Goal: Information Seeking & Learning: Compare options

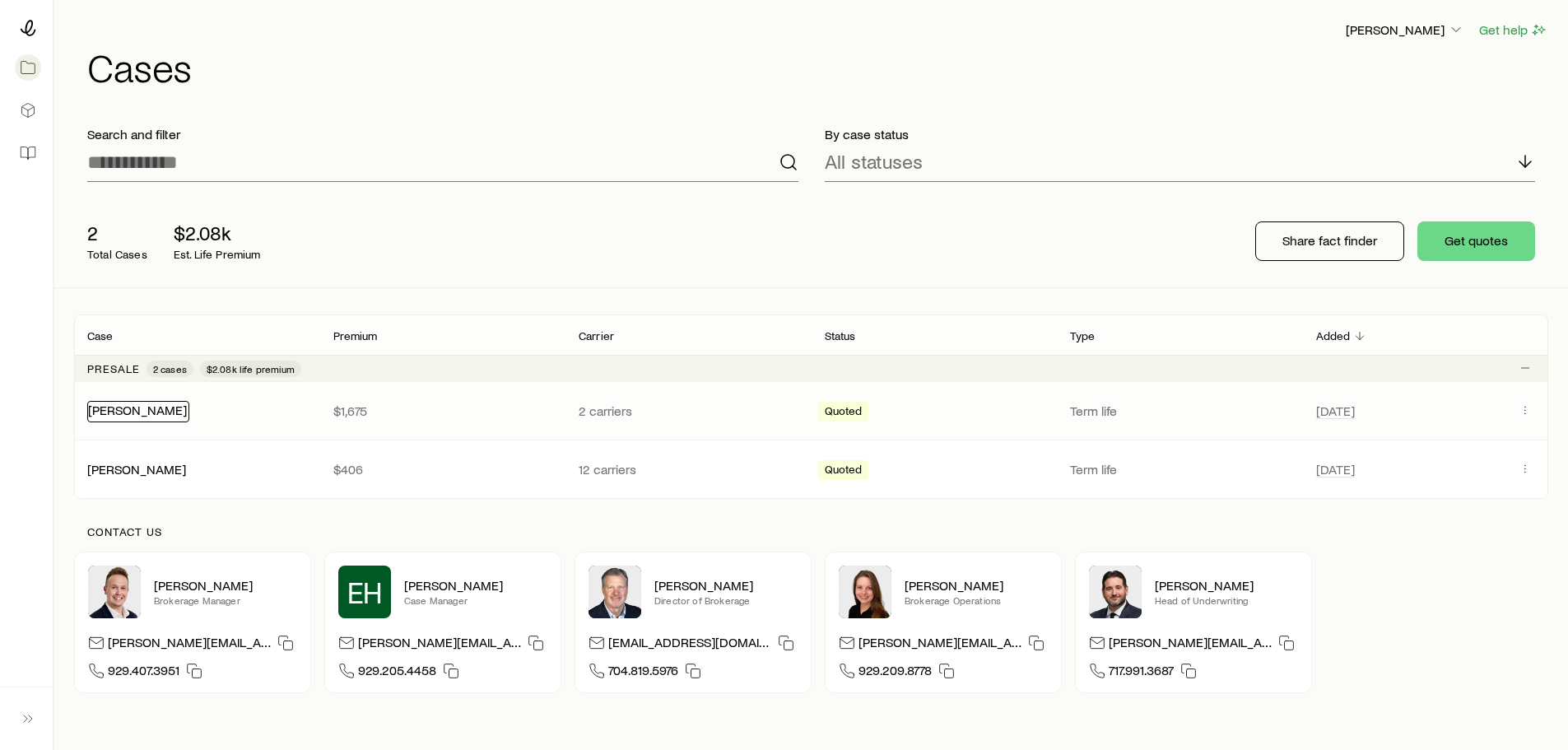
click at [138, 409] on link "[PERSON_NAME]" at bounding box center [137, 409] width 99 height 16
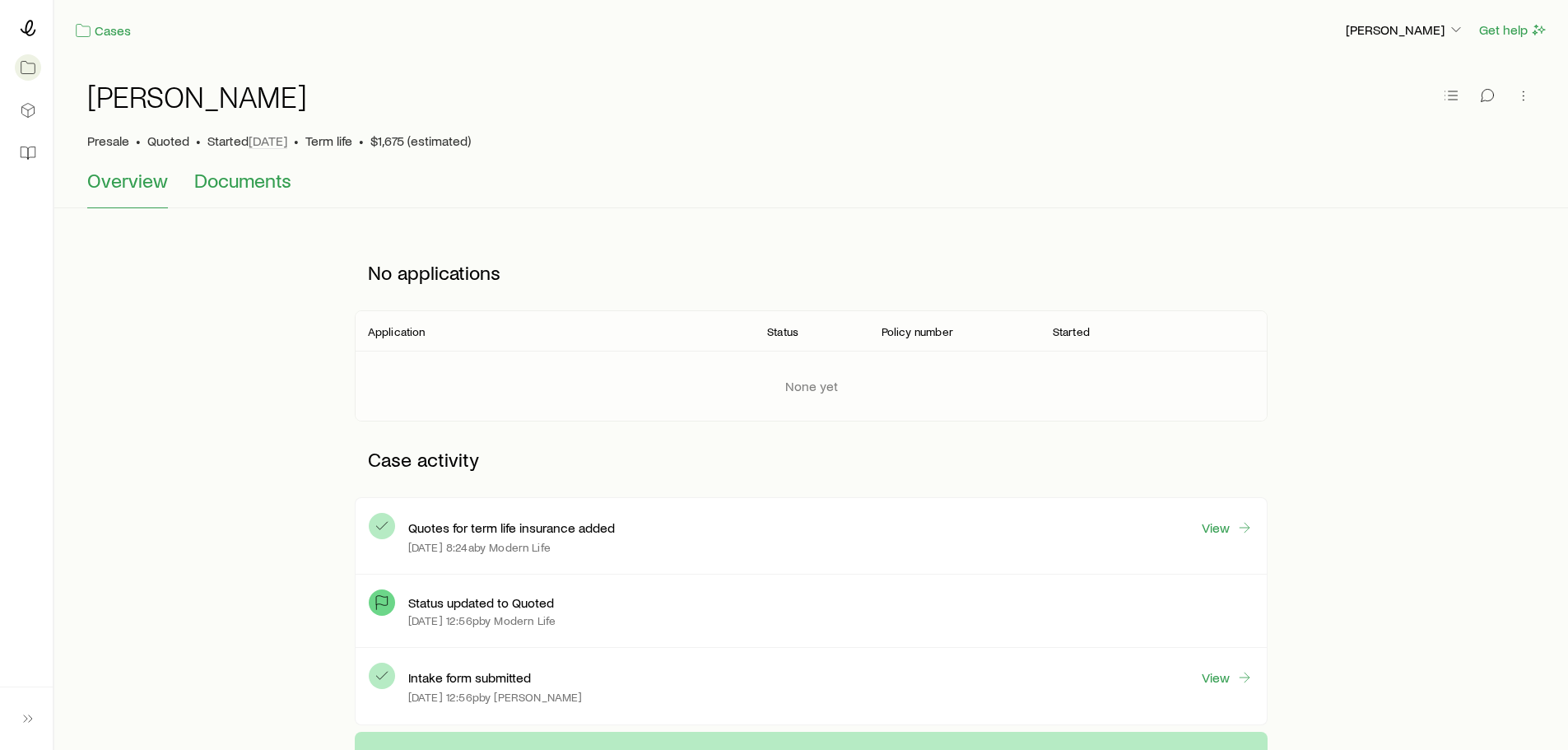
drag, startPoint x: 233, startPoint y: 184, endPoint x: 254, endPoint y: 184, distance: 21.0
click at [233, 184] on span "Documents" at bounding box center [243, 180] width 97 height 23
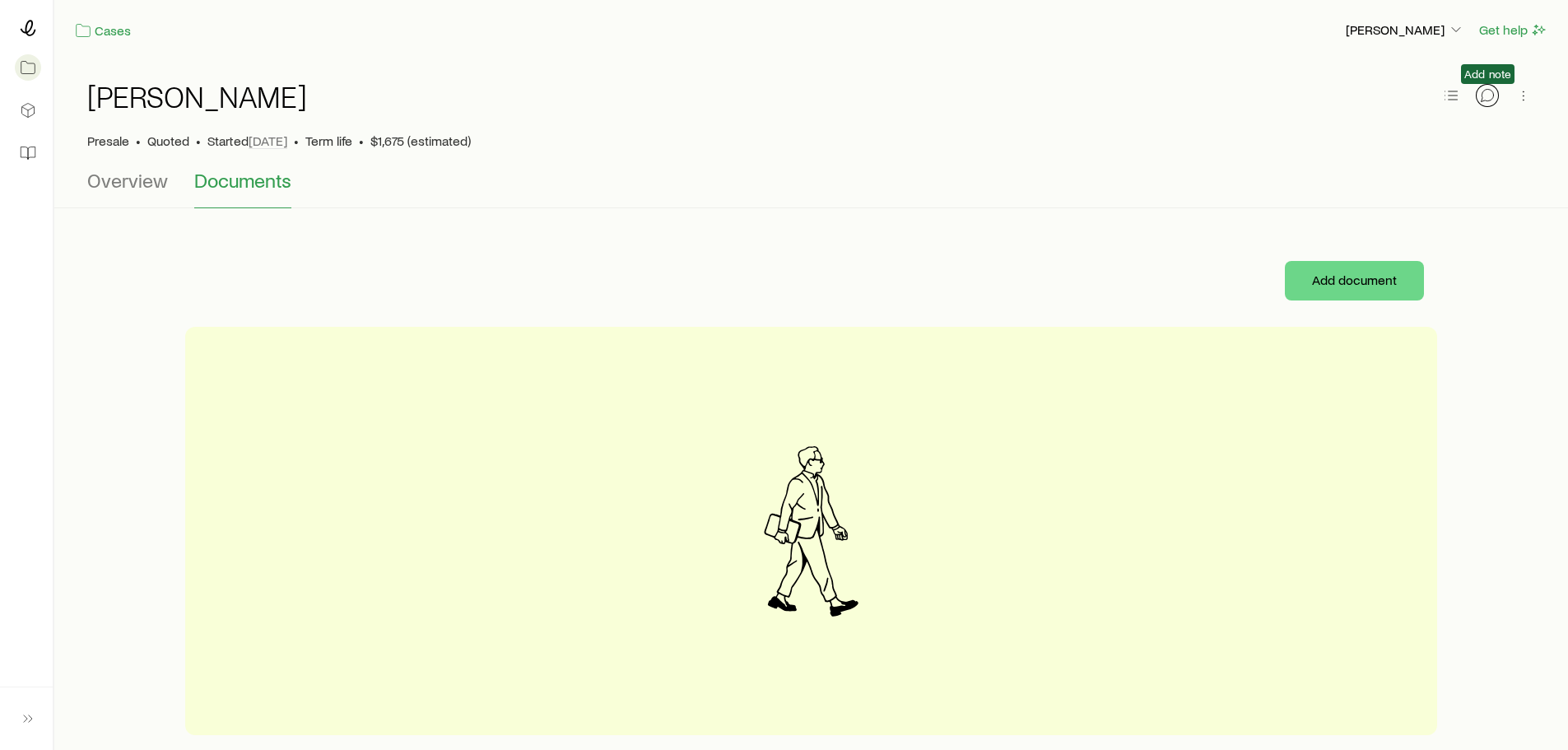
click at [1484, 96] on icon "button" at bounding box center [1488, 95] width 17 height 17
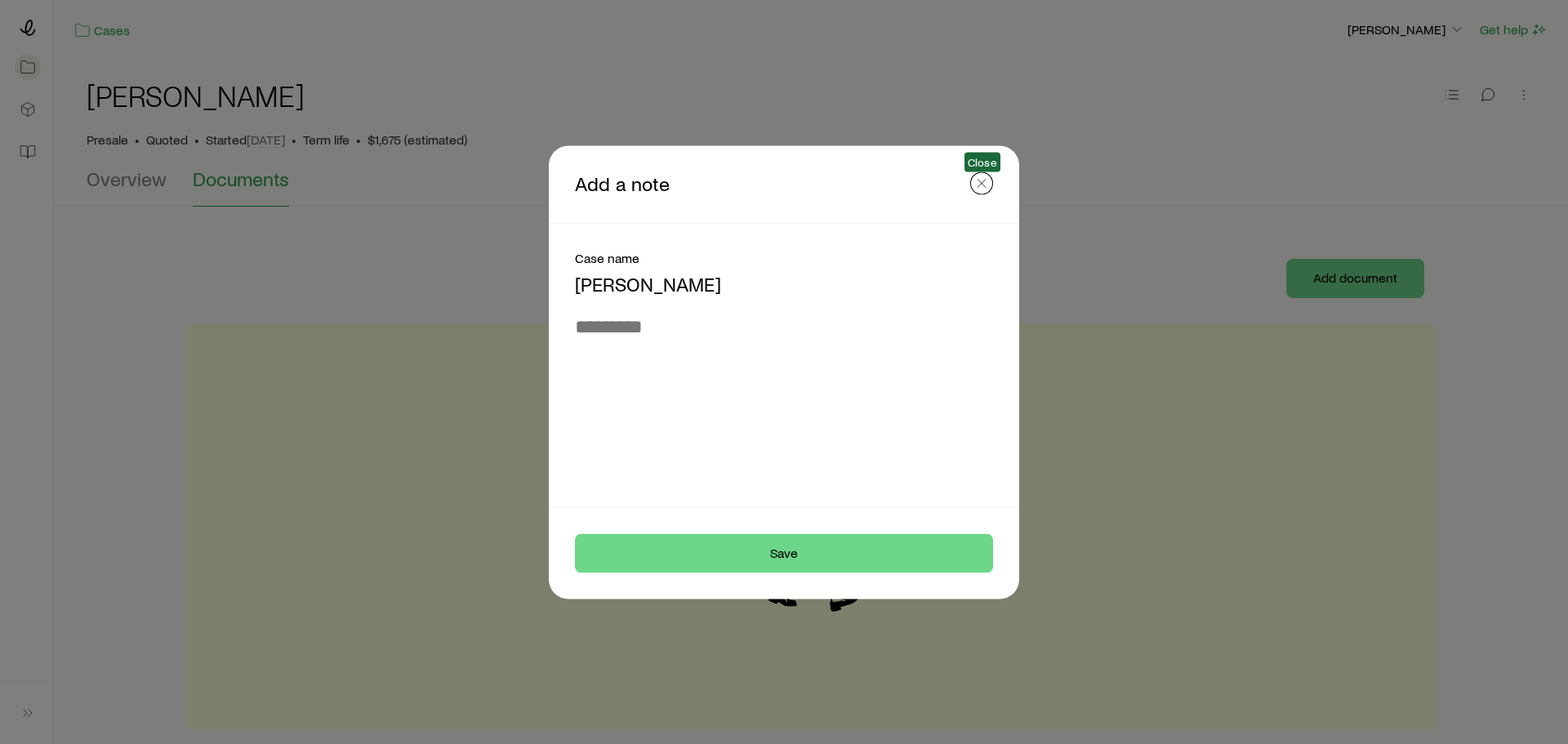
click at [977, 183] on icon "button" at bounding box center [982, 183] width 17 height 17
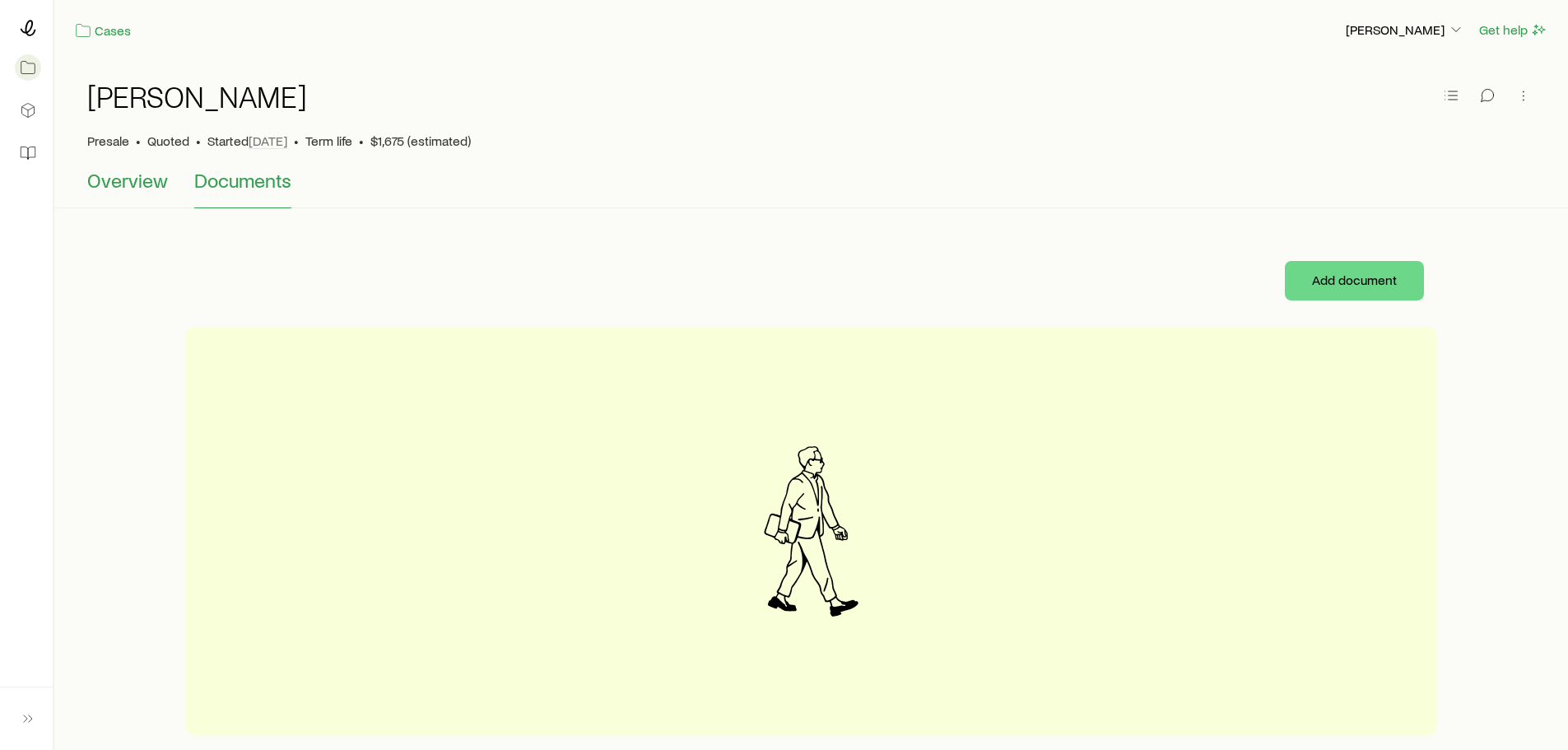
click at [134, 188] on span "Overview" at bounding box center [127, 180] width 80 height 23
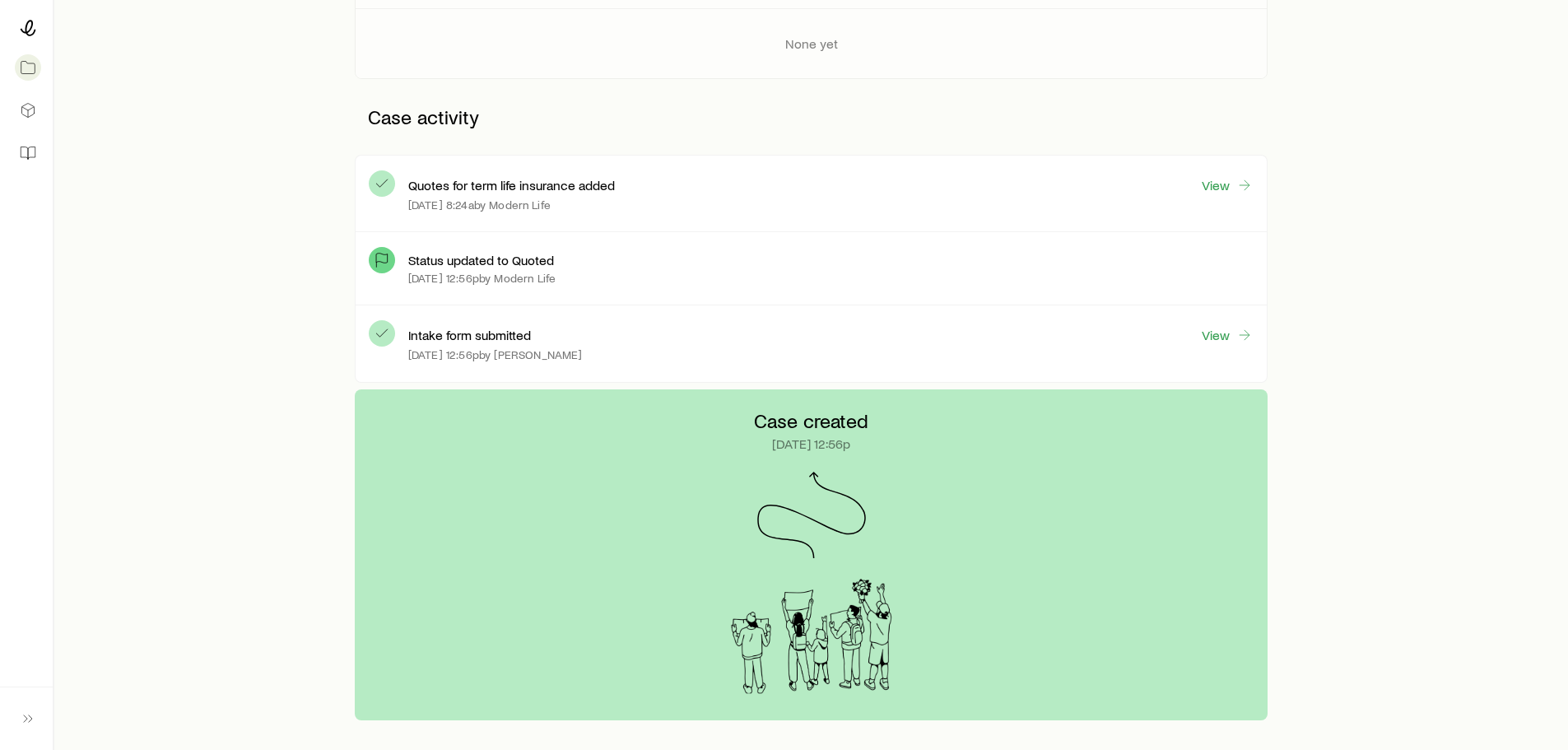
scroll to position [205, 0]
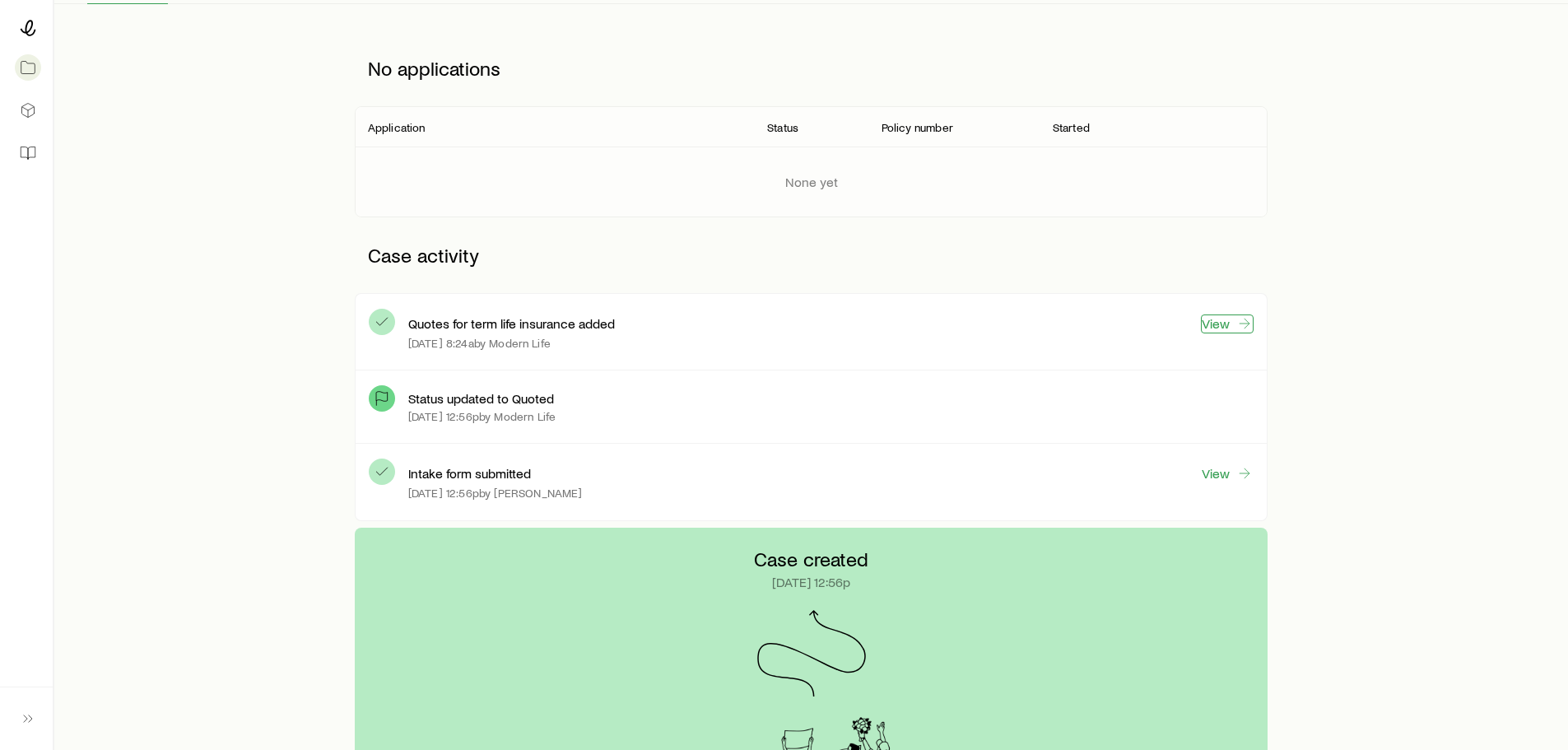
click at [1216, 322] on link "View" at bounding box center [1227, 324] width 52 height 19
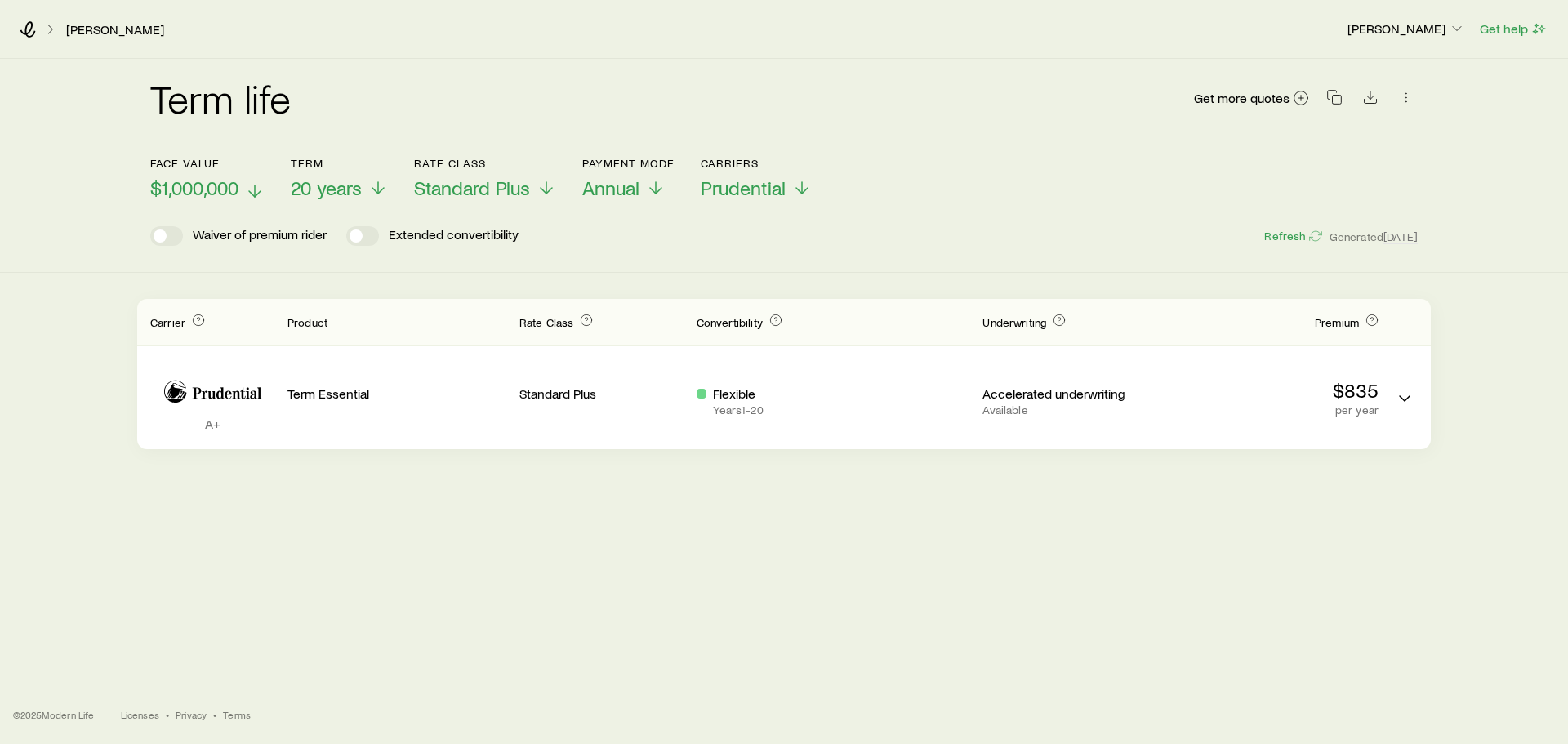
click at [255, 187] on icon at bounding box center [254, 191] width 19 height 19
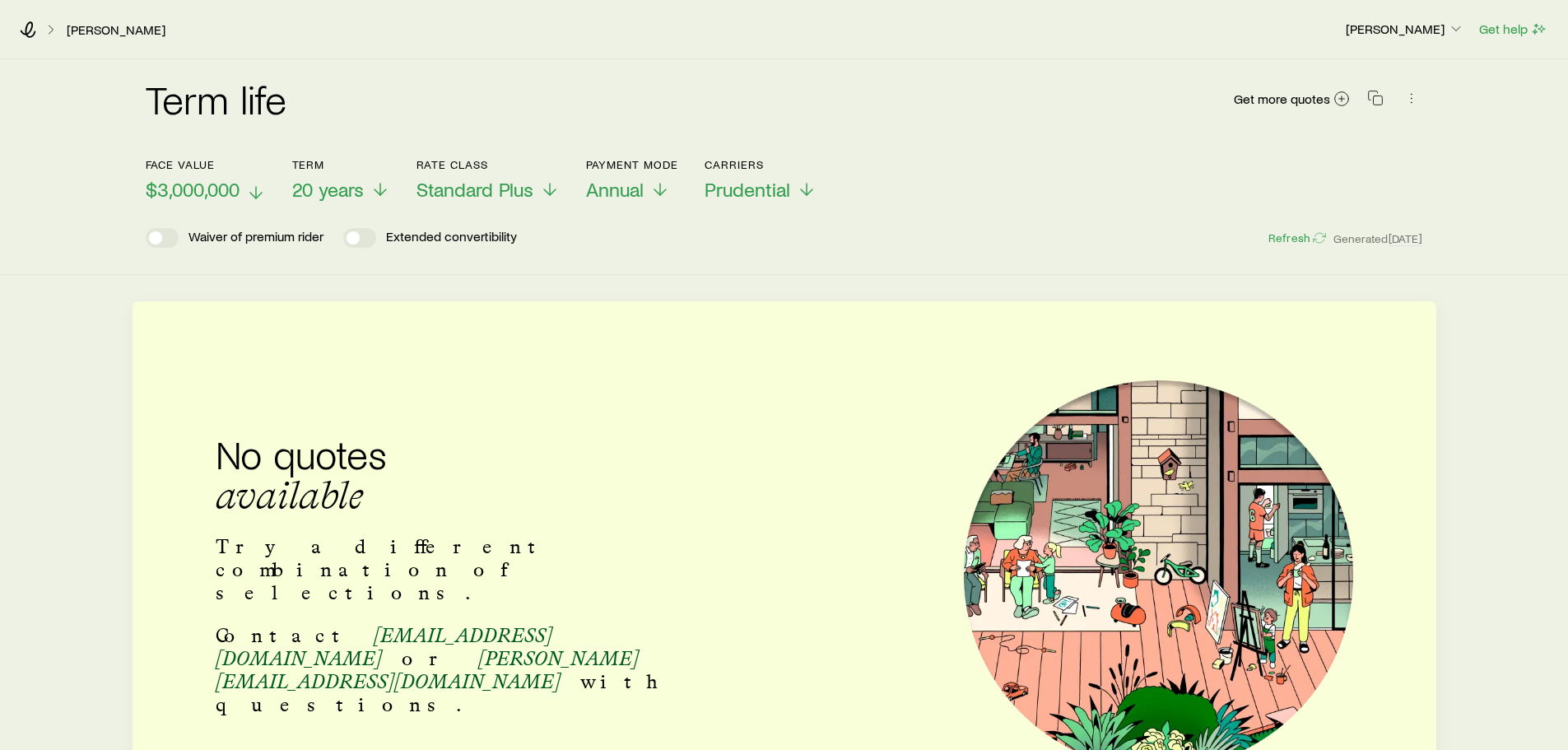
click at [226, 189] on span "$3,000,000" at bounding box center [192, 189] width 93 height 23
click at [231, 188] on span "$2,000,000" at bounding box center [192, 189] width 93 height 23
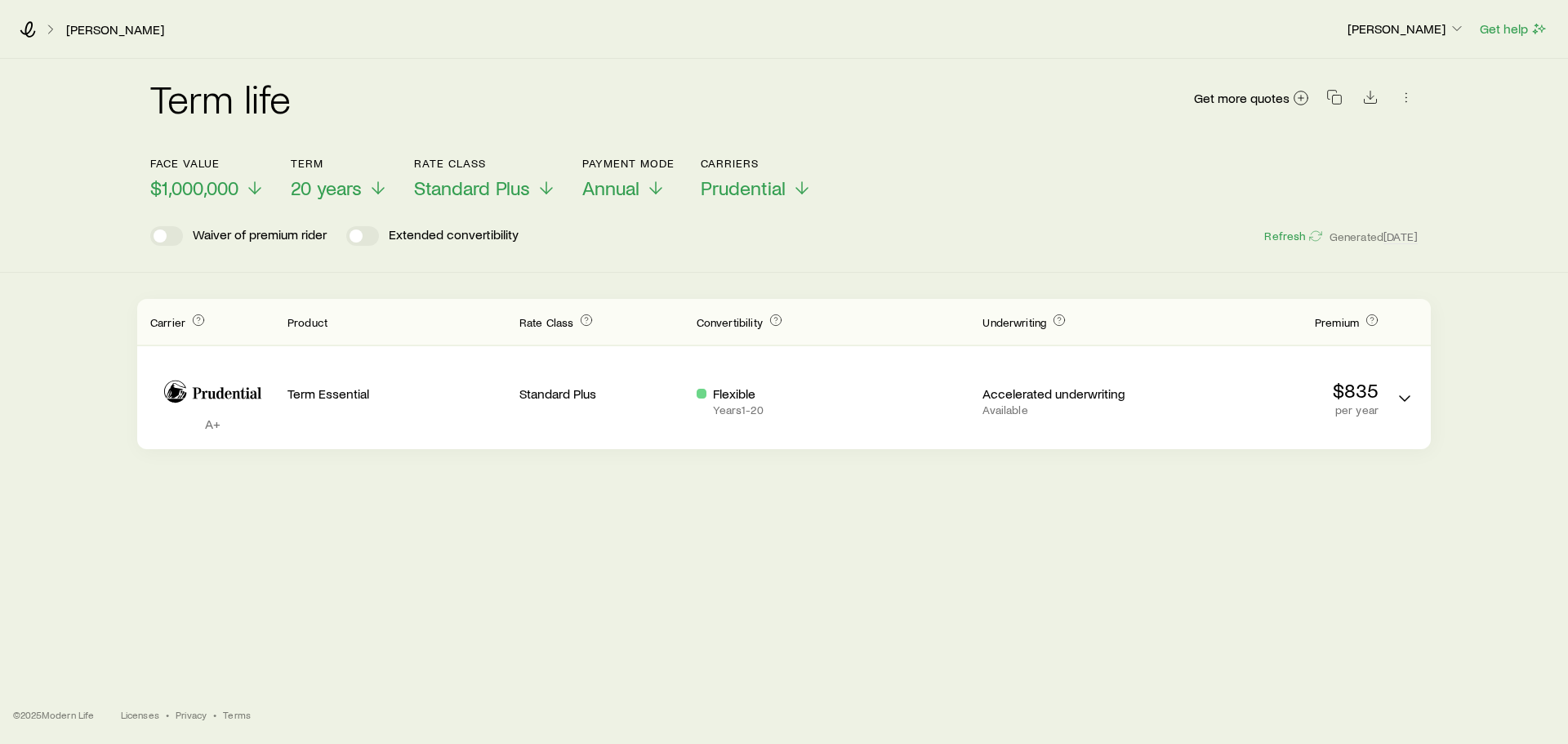
click at [255, 187] on icon at bounding box center [254, 187] width 19 height 19
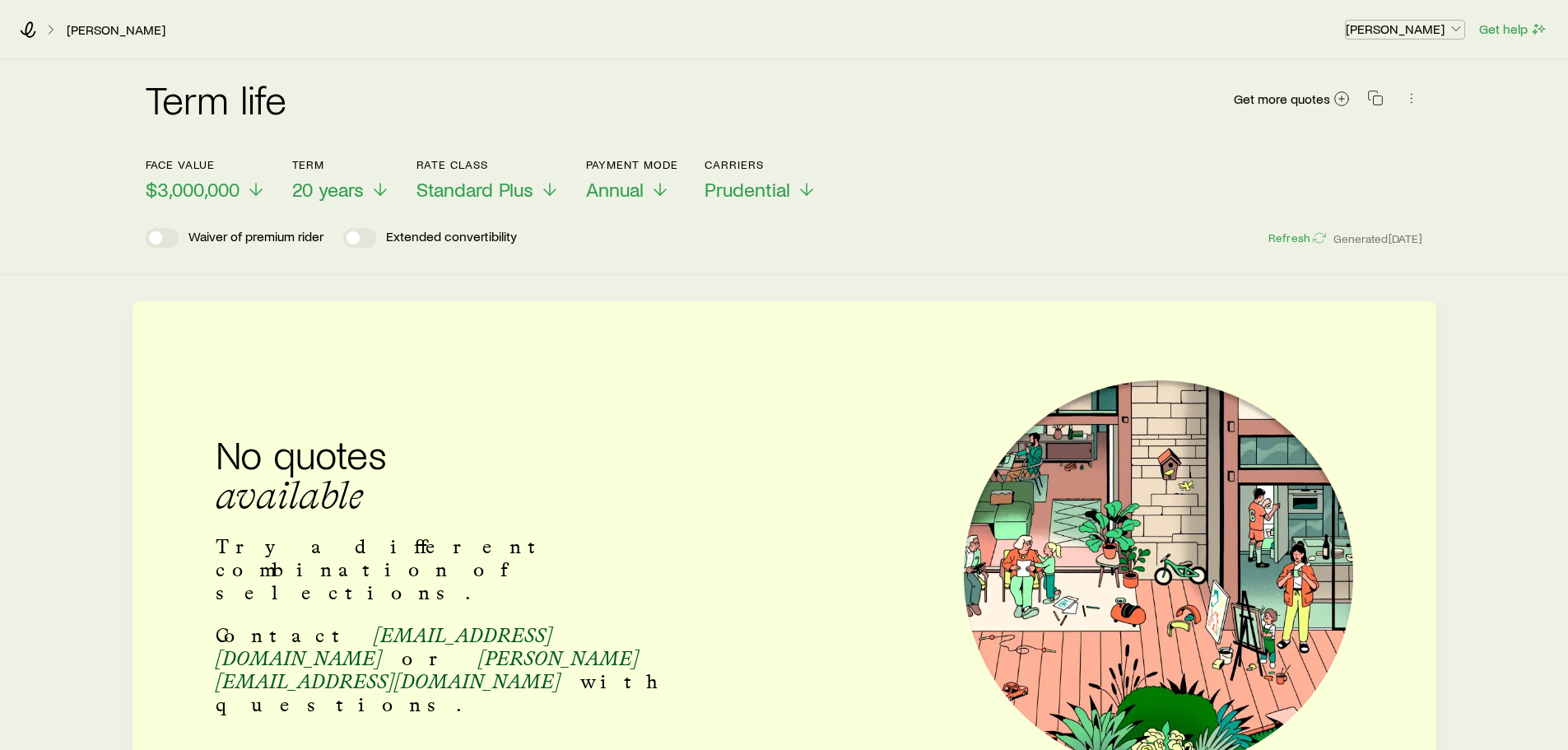
click at [1431, 31] on p "[PERSON_NAME]" at bounding box center [1405, 29] width 119 height 17
click at [1043, 189] on div "Face value $3,000,000 Term 20 years Rate Class Standard Plus Payment Mode Annua…" at bounding box center [784, 170] width 1278 height 64
click at [87, 35] on link "[PERSON_NAME]" at bounding box center [117, 30] width 101 height 16
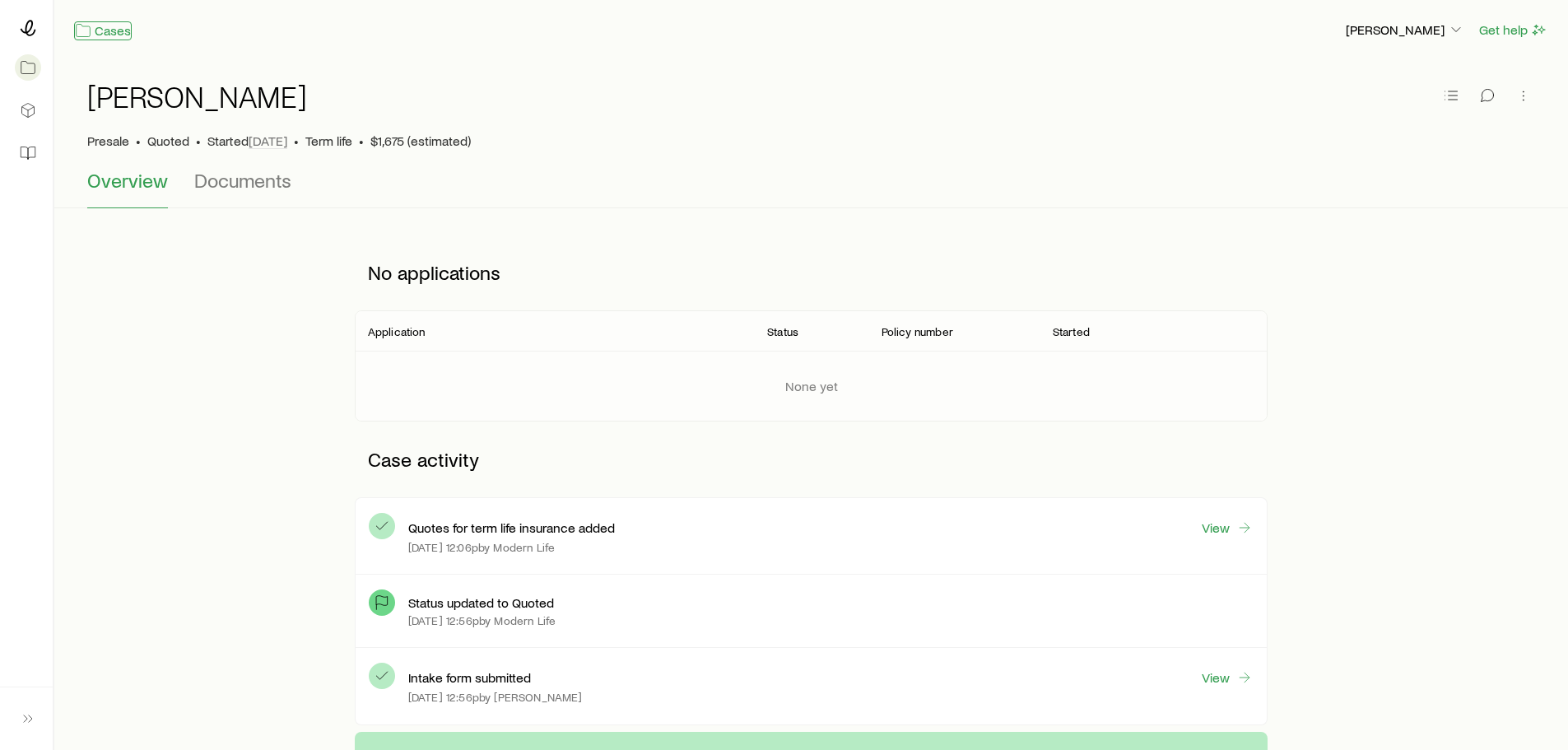
click at [105, 31] on link "Cases" at bounding box center [103, 31] width 58 height 19
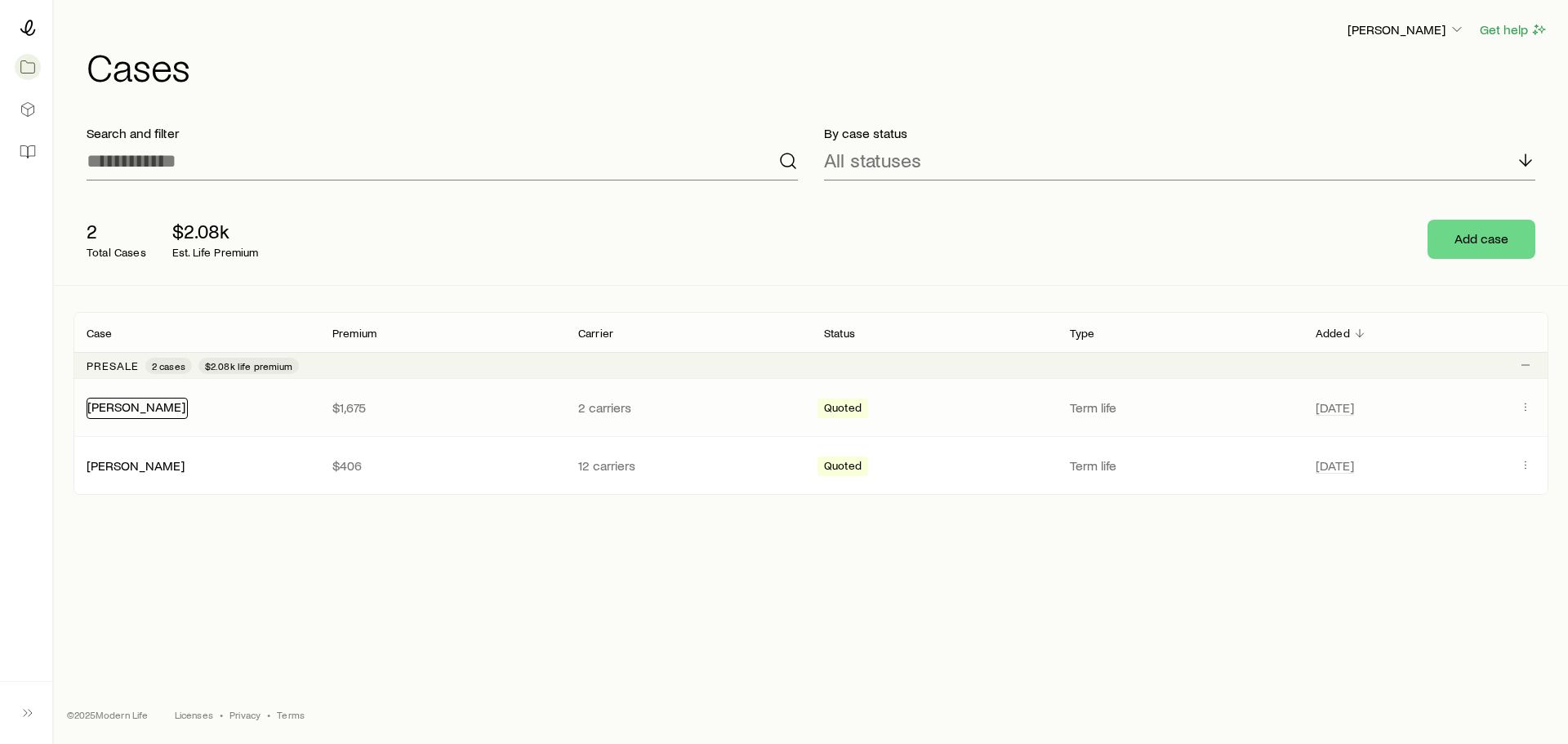
click at [141, 406] on link "[PERSON_NAME]" at bounding box center [136, 406] width 98 height 16
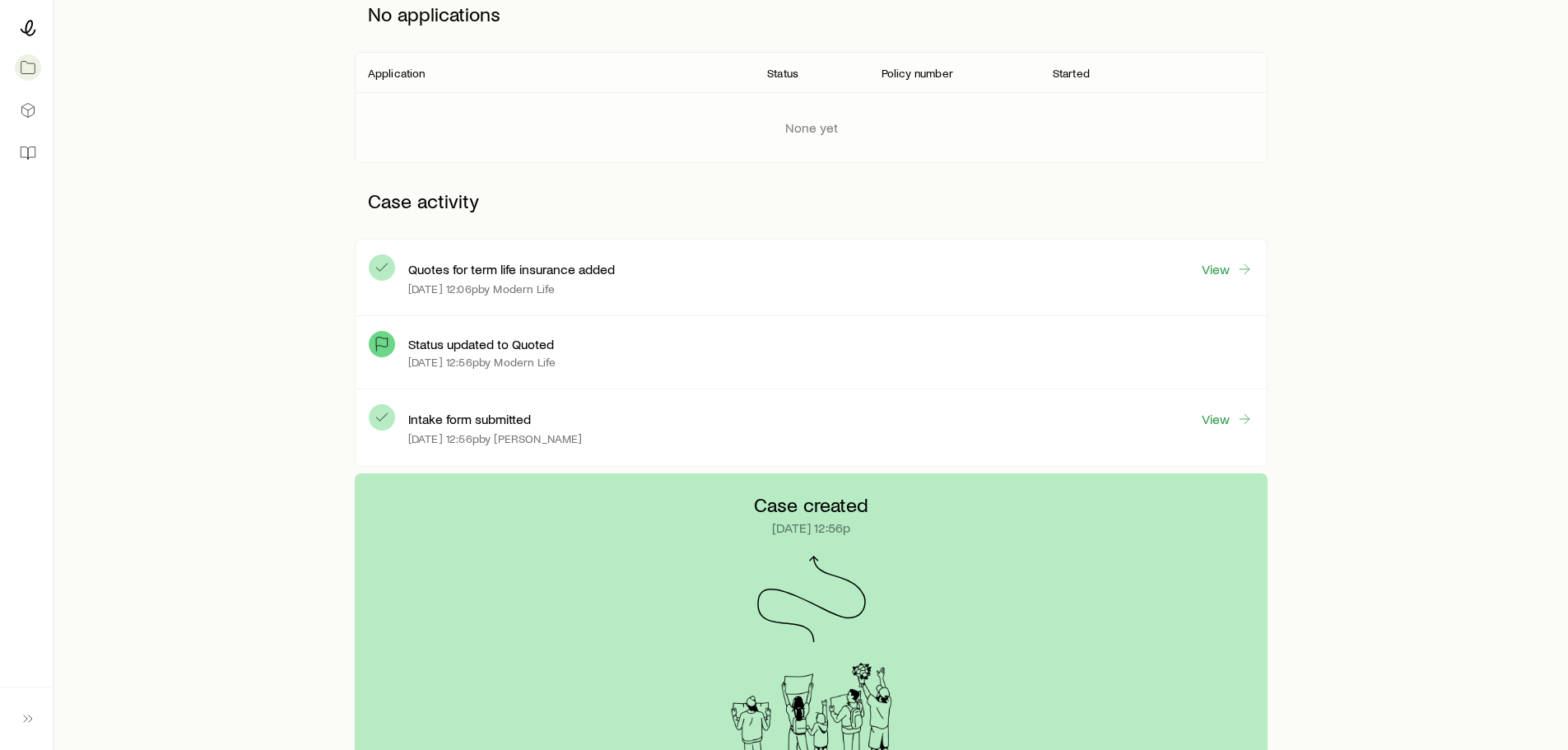
scroll to position [39, 0]
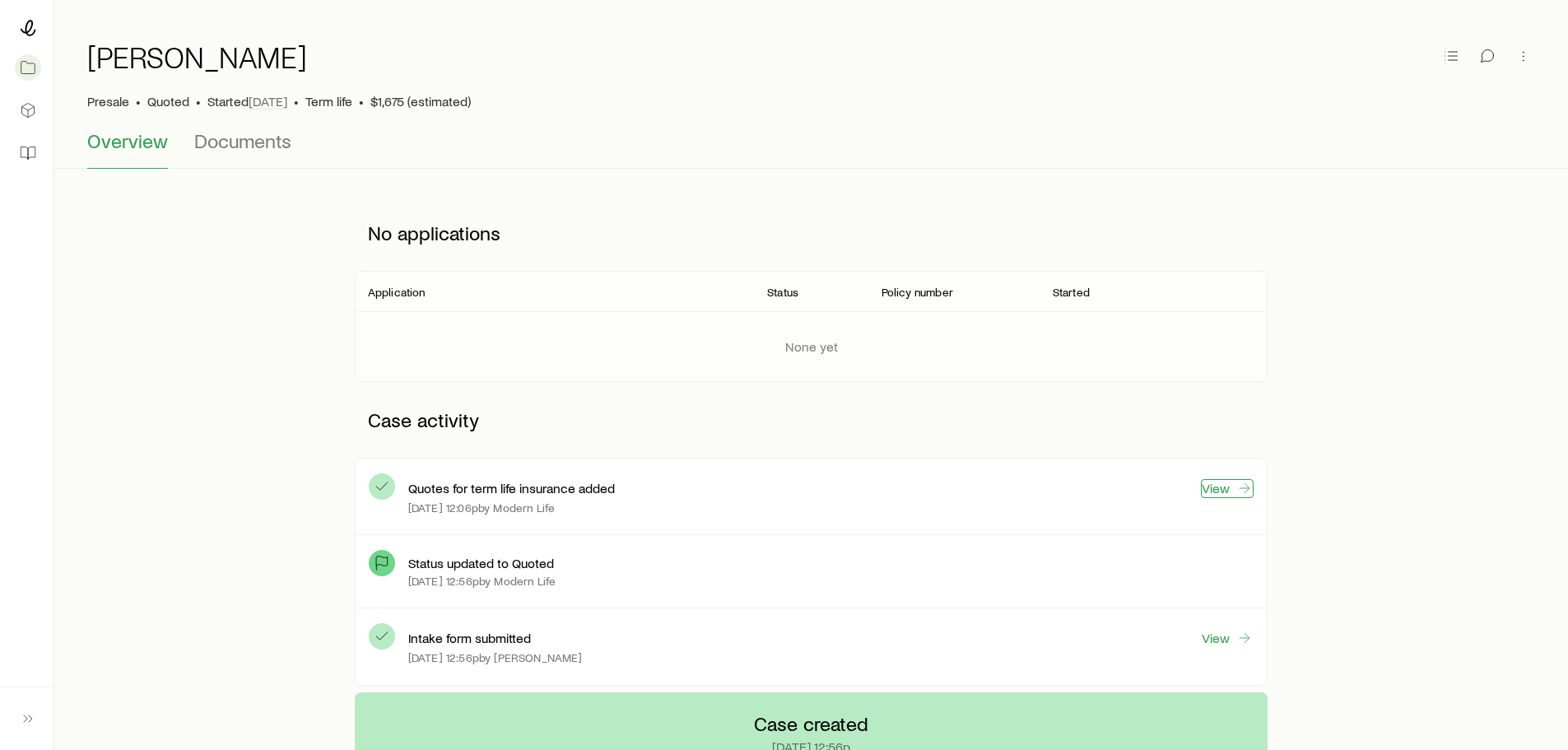
click at [1233, 486] on link "View" at bounding box center [1227, 488] width 52 height 19
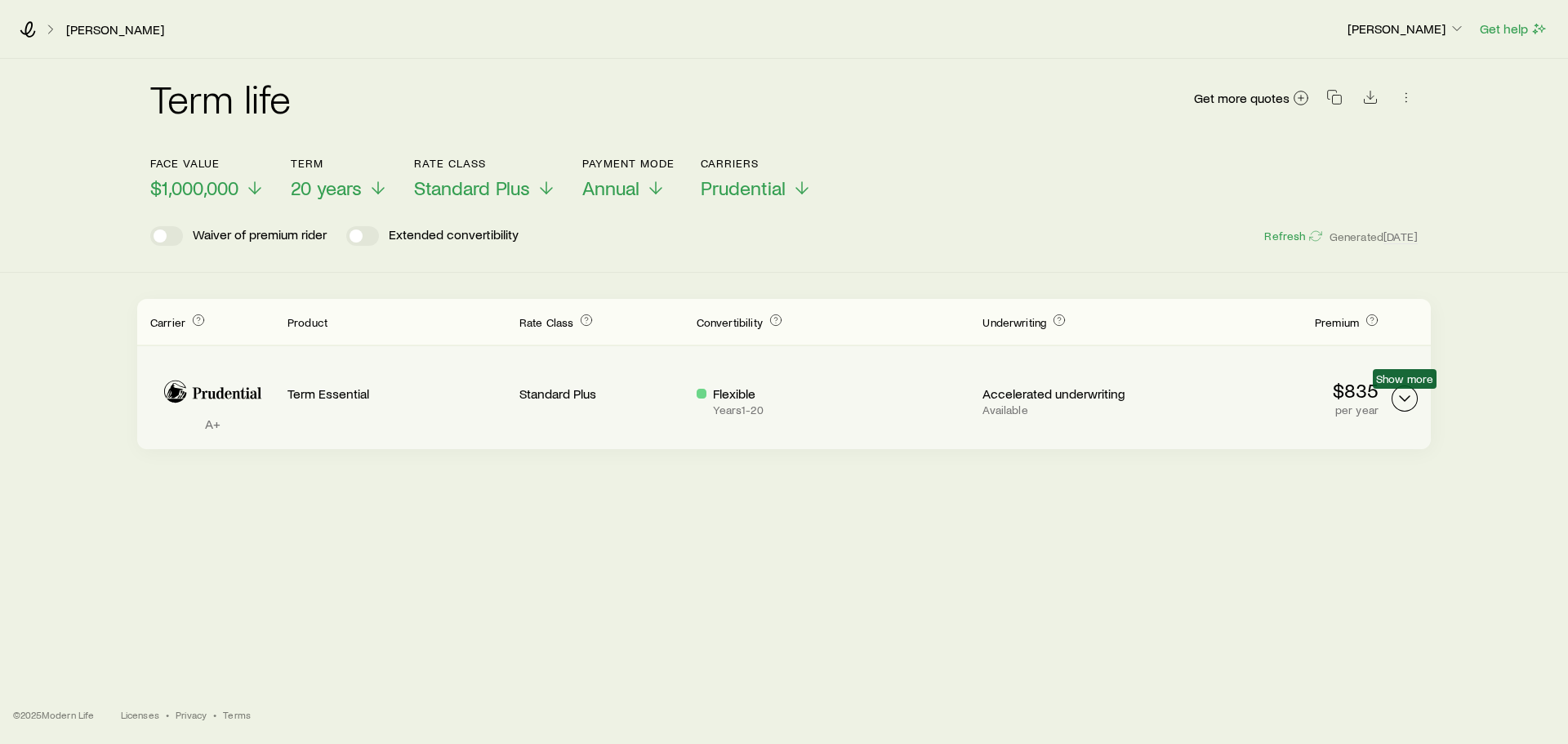
click at [1402, 397] on polyline "Term quotes" at bounding box center [1405, 398] width 10 height 5
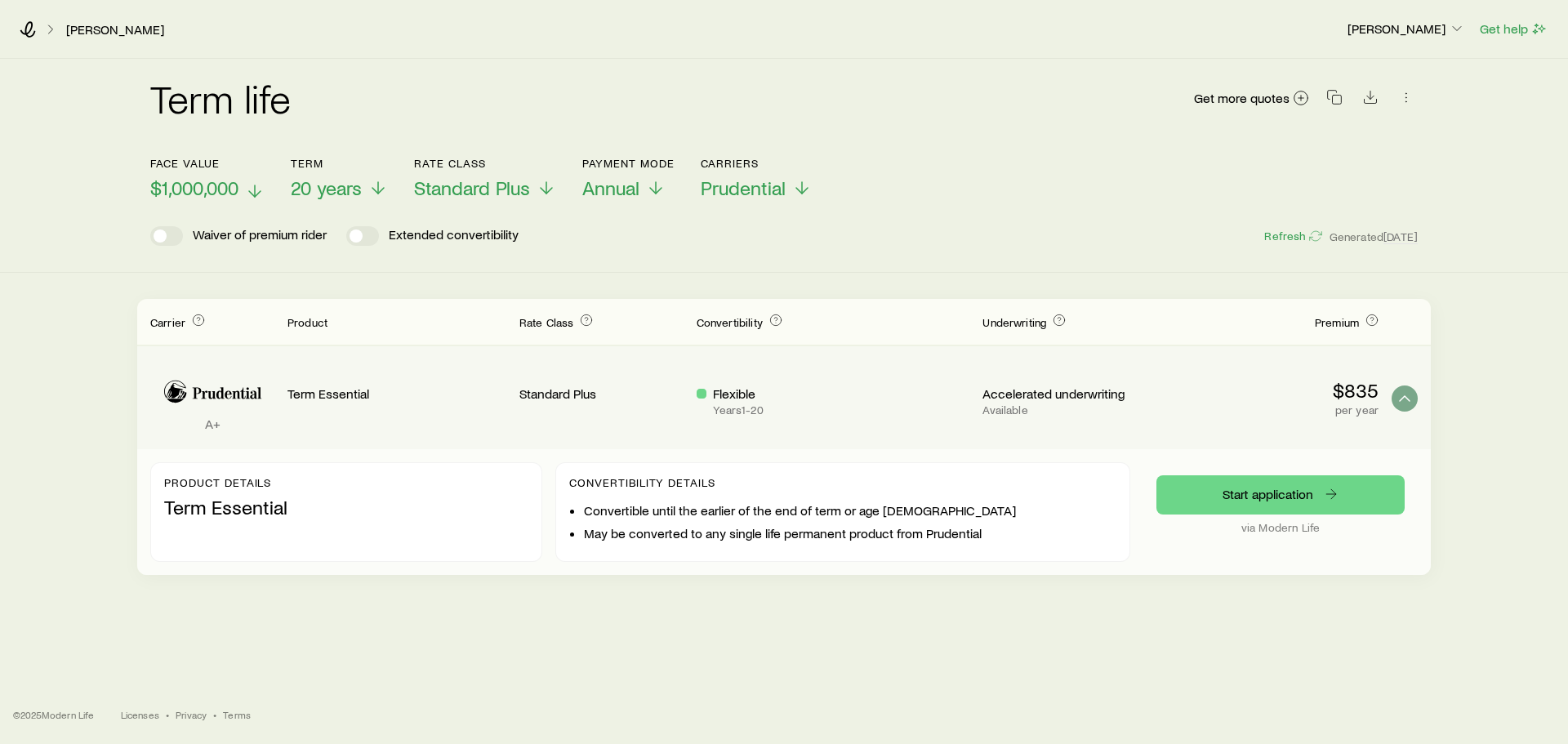
click at [255, 189] on icon at bounding box center [254, 191] width 19 height 19
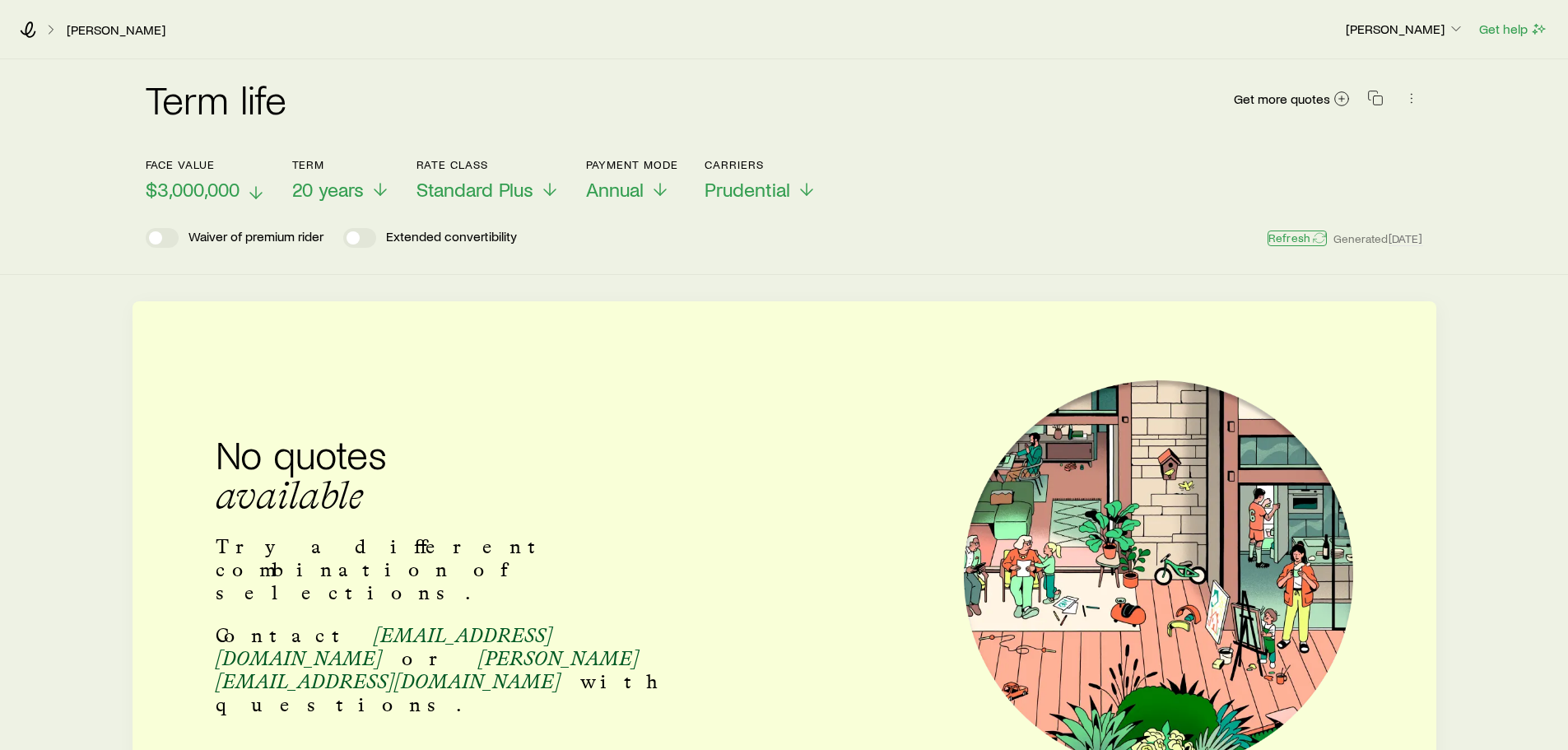
click at [1289, 237] on button "Refresh" at bounding box center [1297, 238] width 59 height 16
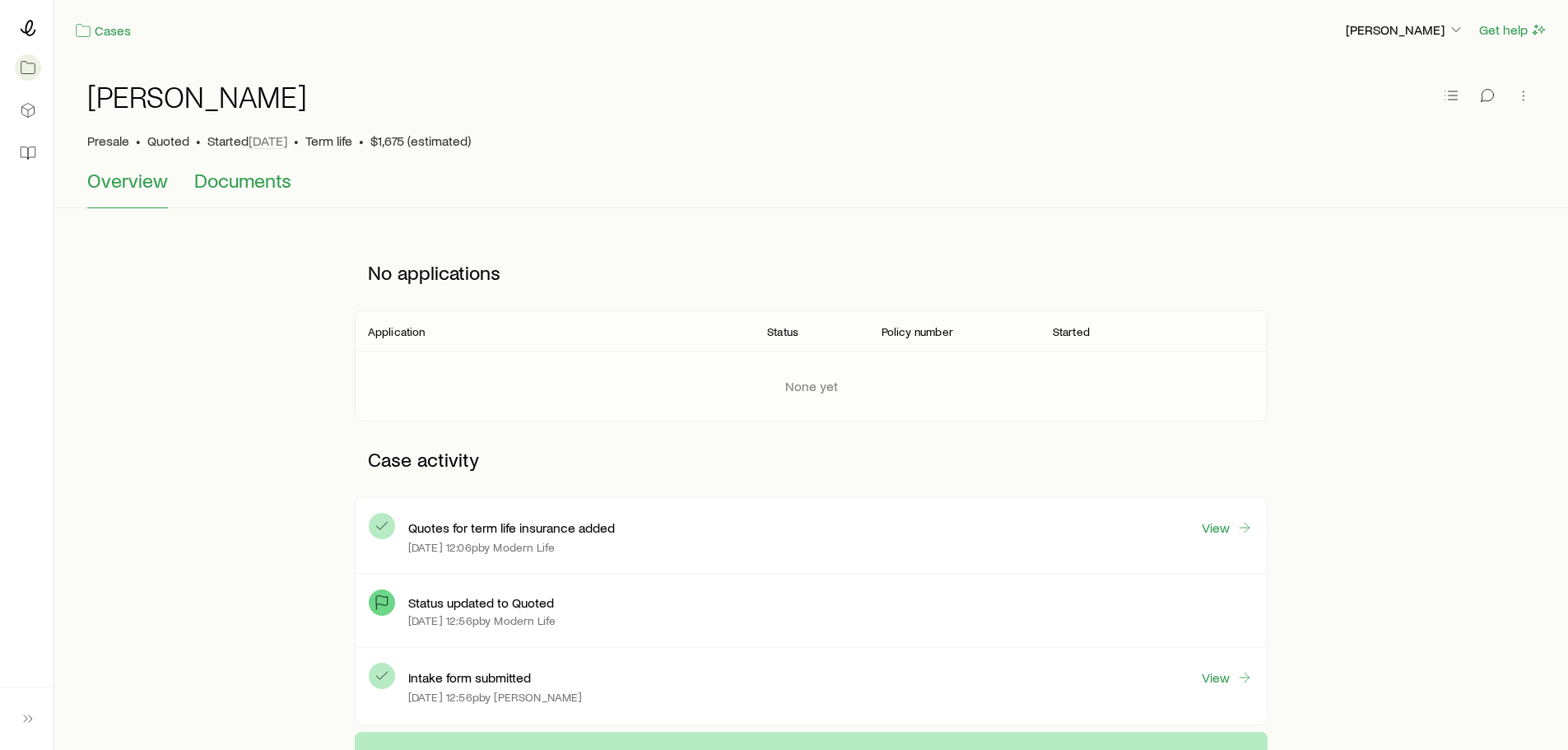
click at [226, 182] on span "Documents" at bounding box center [243, 180] width 97 height 23
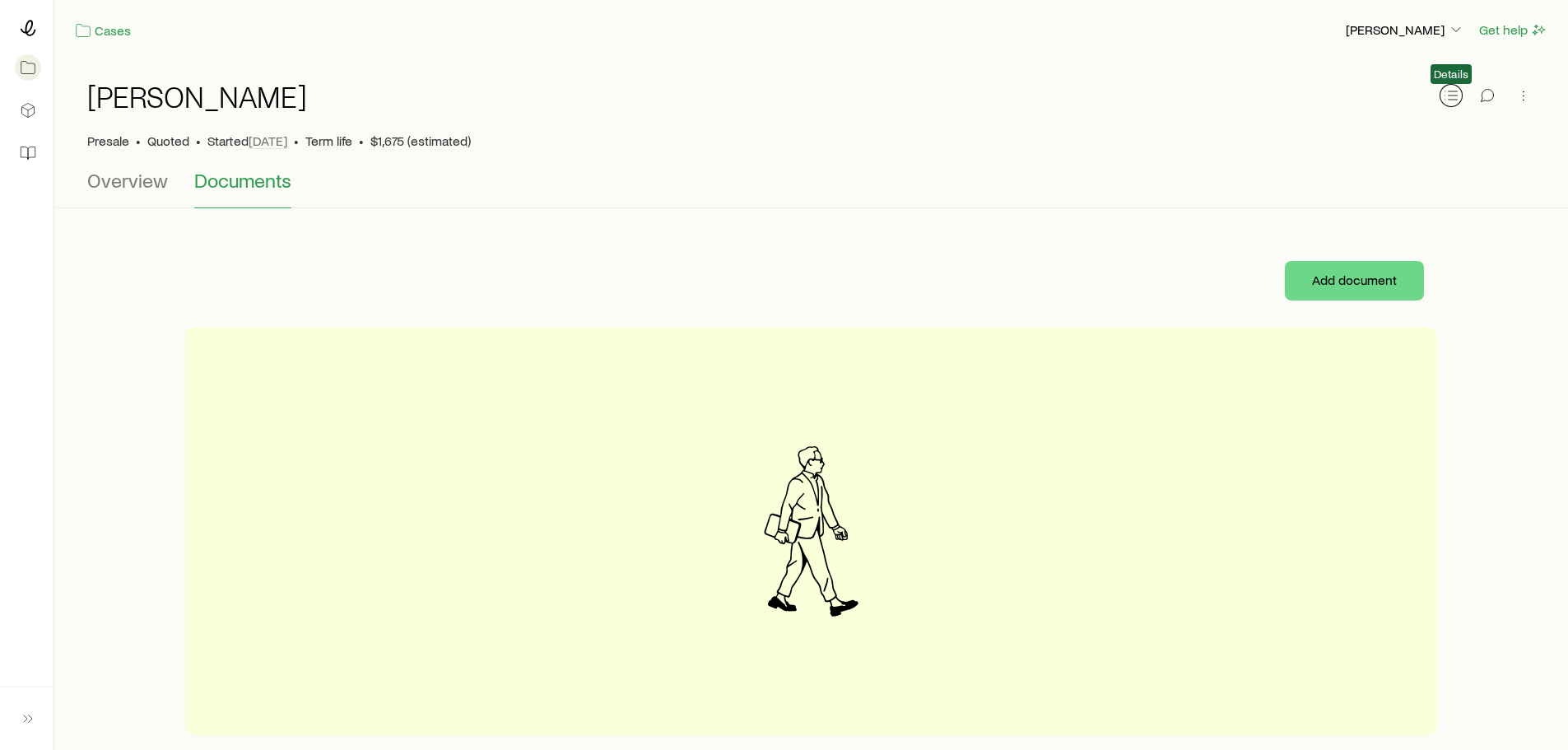
click at [1448, 96] on icon "button" at bounding box center [1451, 95] width 17 height 17
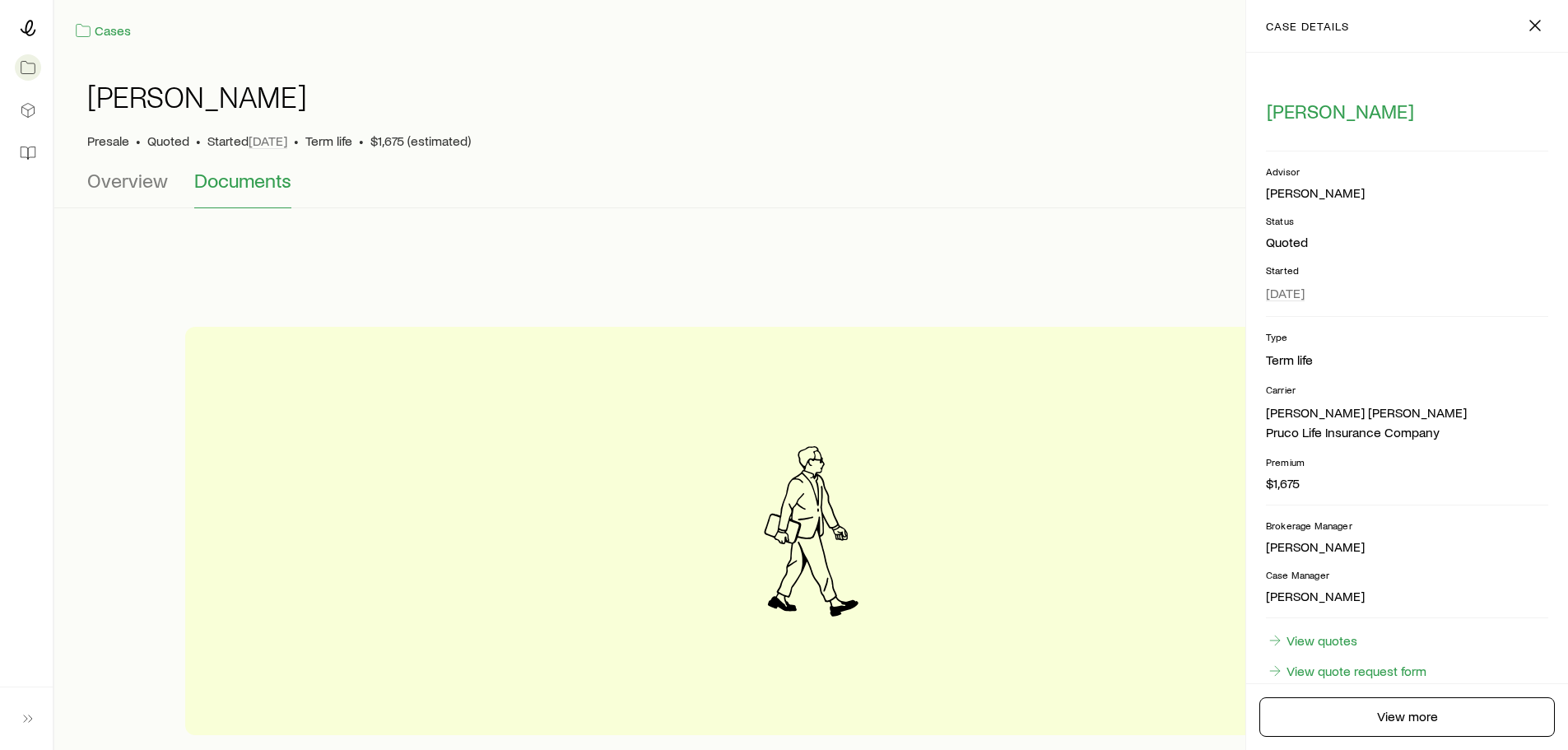
scroll to position [59, 0]
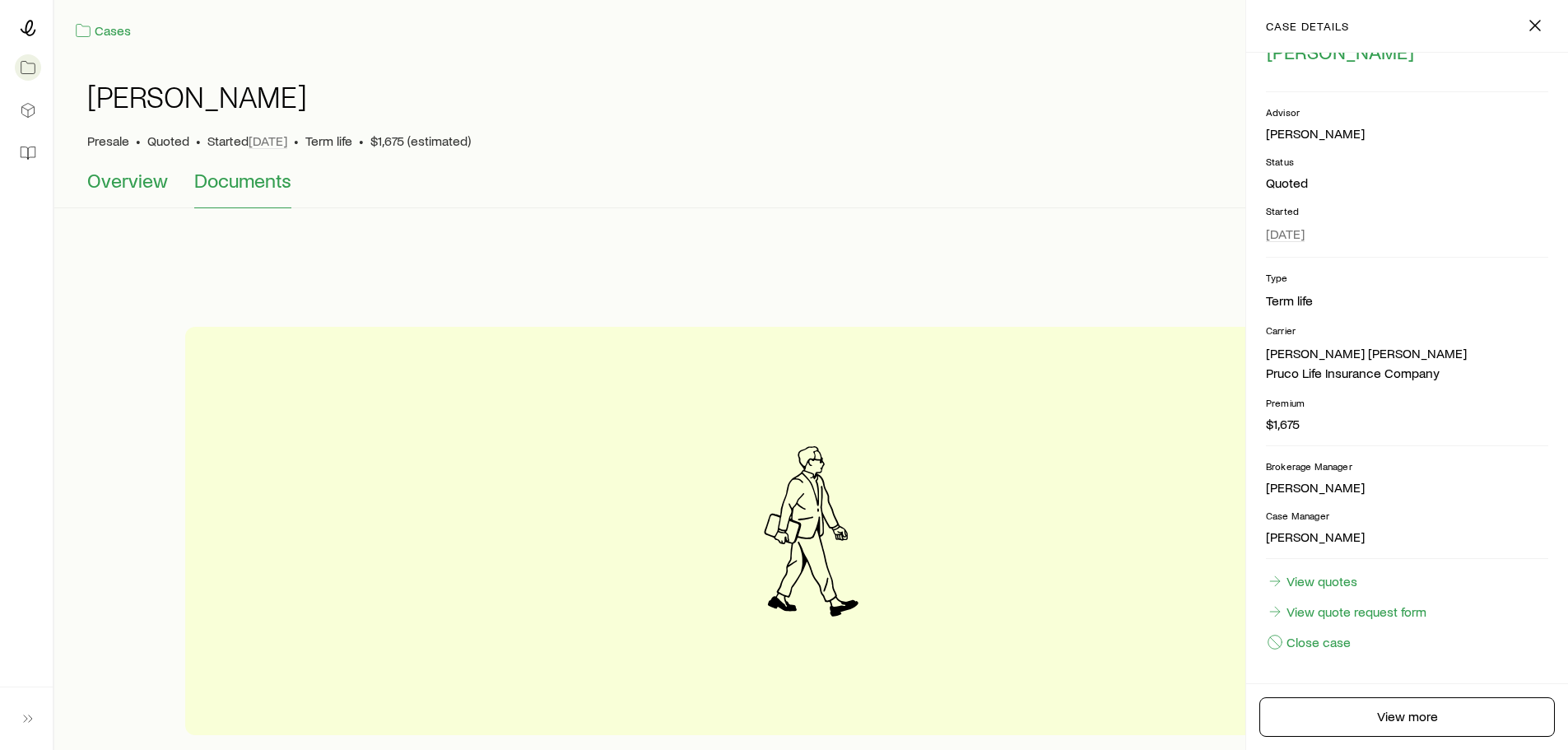
click at [115, 182] on span "Overview" at bounding box center [127, 180] width 80 height 23
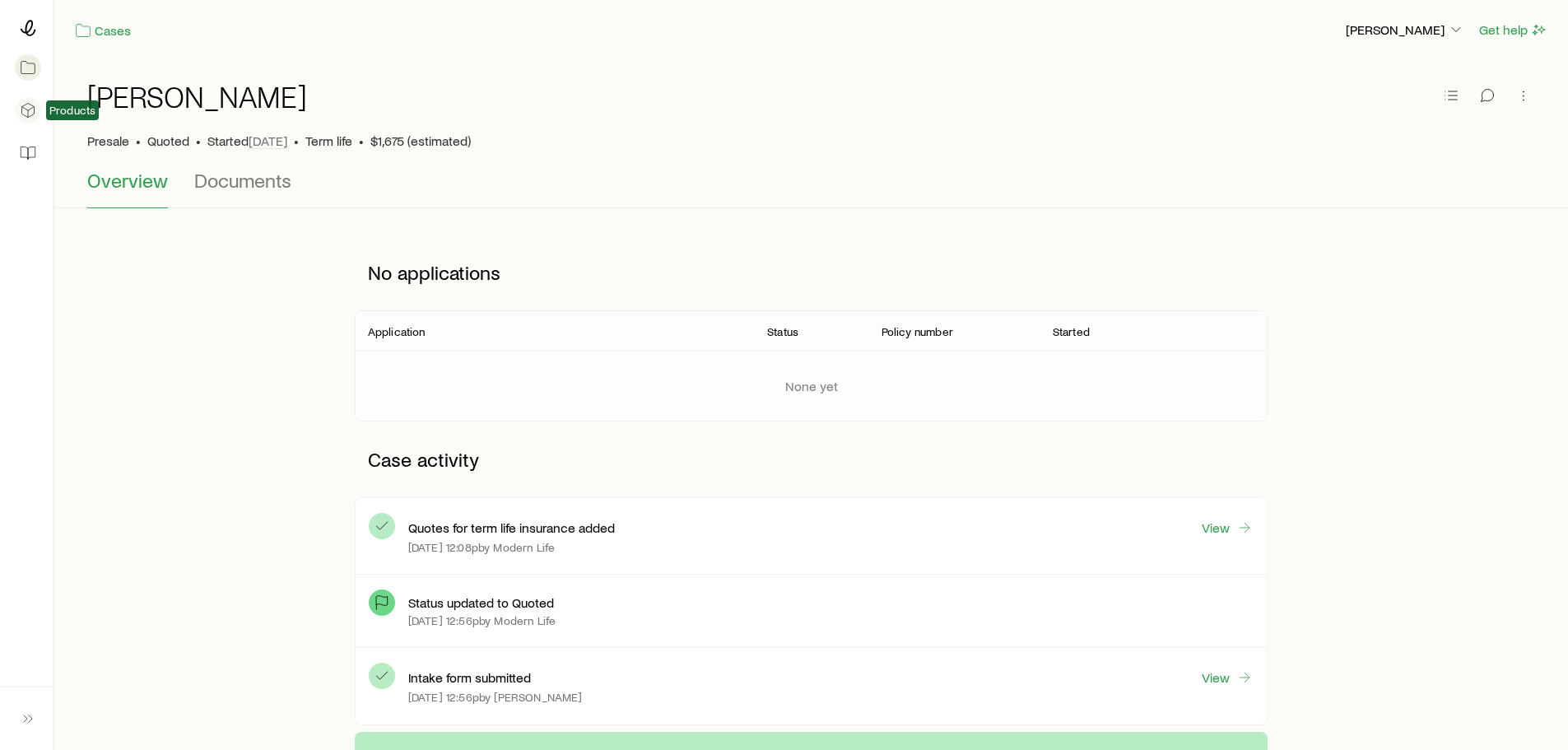
click at [27, 107] on icon at bounding box center [28, 110] width 17 height 17
